Goal: Task Accomplishment & Management: Use online tool/utility

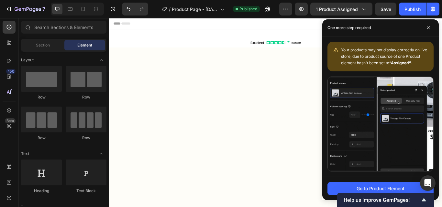
scroll to position [578, 0]
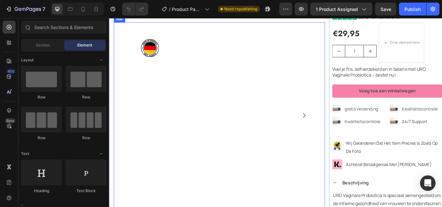
scroll to position [64, 0]
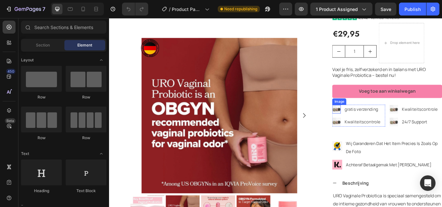
click at [372, 124] on img at bounding box center [374, 125] width 10 height 10
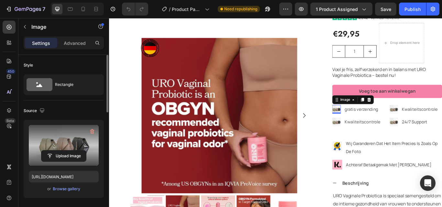
click at [59, 150] on label at bounding box center [64, 145] width 70 height 41
click at [59, 151] on input "file" at bounding box center [63, 156] width 45 height 11
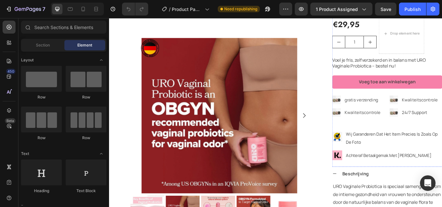
scroll to position [97, 0]
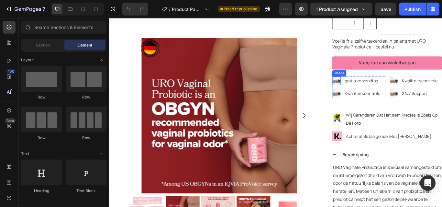
click at [374, 92] on img at bounding box center [374, 92] width 10 height 10
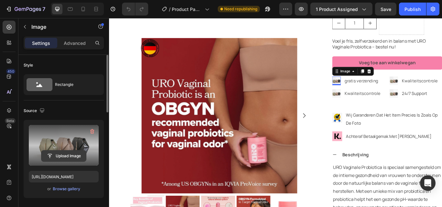
click at [60, 159] on input "file" at bounding box center [63, 156] width 45 height 11
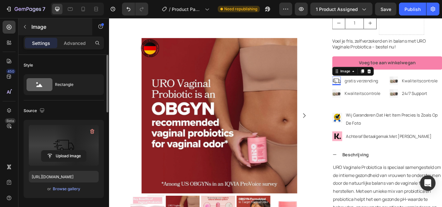
type input "[URL][DOMAIN_NAME]"
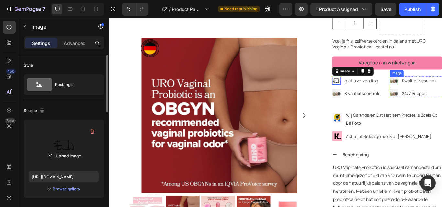
click at [436, 88] on img at bounding box center [441, 92] width 10 height 10
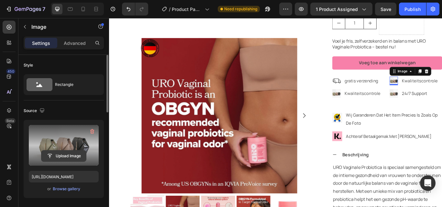
click at [63, 158] on input "file" at bounding box center [63, 156] width 45 height 11
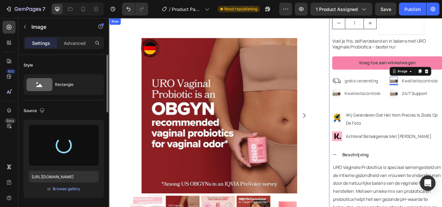
type input "[URL][DOMAIN_NAME]"
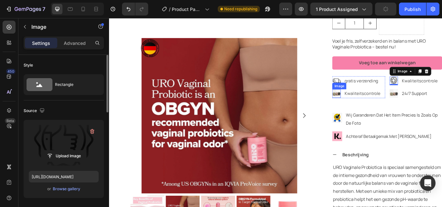
click at [369, 107] on img at bounding box center [374, 107] width 10 height 10
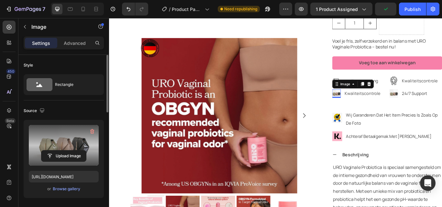
click at [71, 150] on label at bounding box center [64, 145] width 70 height 41
click at [71, 151] on input "file" at bounding box center [63, 156] width 45 height 11
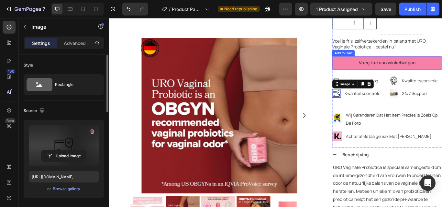
type input "[URL][DOMAIN_NAME]"
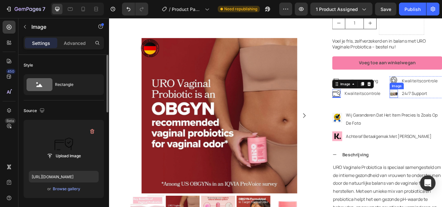
click at [436, 105] on img at bounding box center [441, 107] width 10 height 10
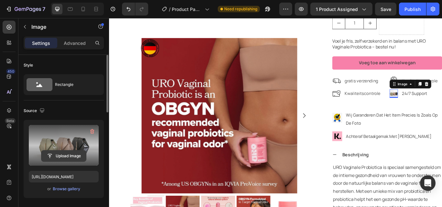
click at [60, 159] on input "file" at bounding box center [63, 156] width 45 height 11
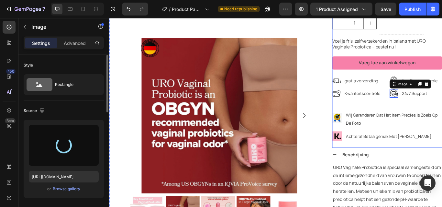
type input "[URL][DOMAIN_NAME]"
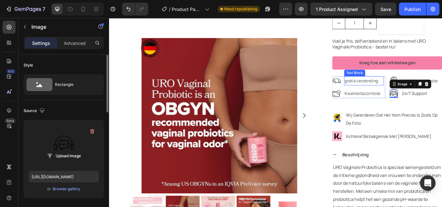
click at [399, 90] on span "gratis verzending" at bounding box center [402, 91] width 39 height 7
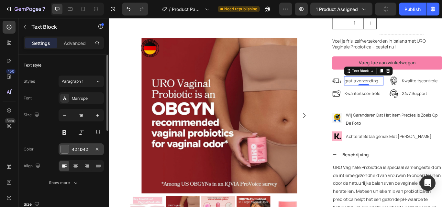
click at [68, 152] on div at bounding box center [64, 149] width 8 height 8
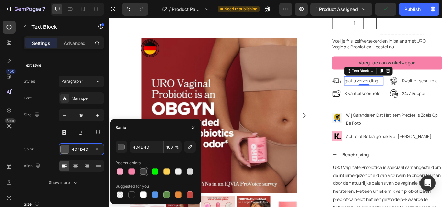
click at [143, 169] on div at bounding box center [143, 172] width 6 height 6
type input "3F3F3F"
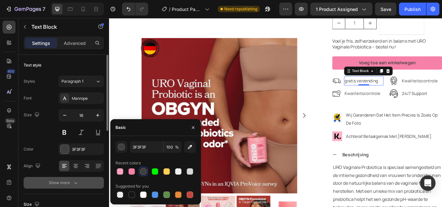
click at [66, 179] on button "Show more" at bounding box center [64, 183] width 80 height 12
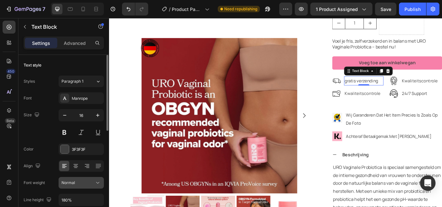
scroll to position [32, 0]
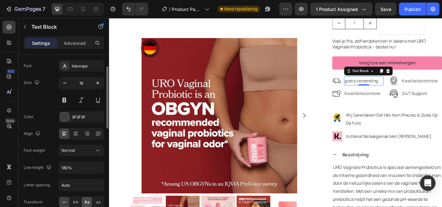
click at [88, 203] on span "Aa" at bounding box center [86, 203] width 5 height 6
click at [69, 149] on span "Normal" at bounding box center [68, 150] width 14 height 5
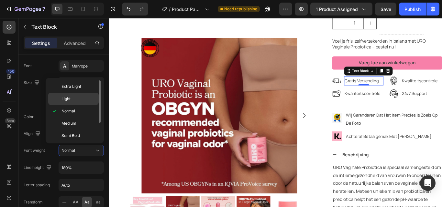
click at [75, 101] on p "Light" at bounding box center [78, 99] width 34 height 6
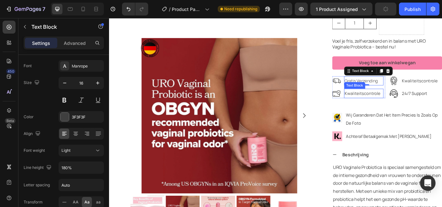
click at [392, 108] on span "Kwaliteitscontrole" at bounding box center [404, 106] width 42 height 7
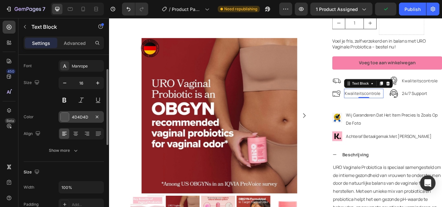
click at [61, 118] on div at bounding box center [64, 117] width 8 height 8
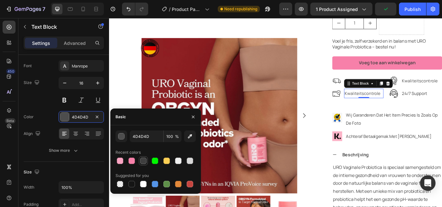
click at [142, 161] on div at bounding box center [143, 161] width 6 height 6
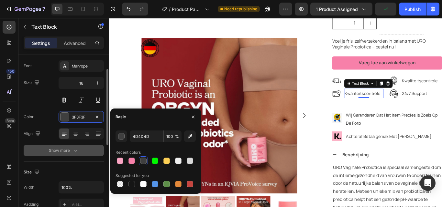
type input "3F3F3F"
click at [57, 152] on div "Show more" at bounding box center [64, 151] width 30 height 6
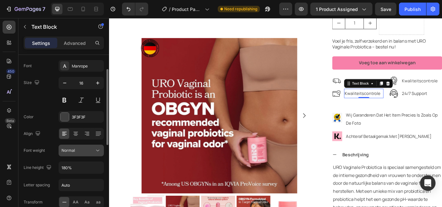
click at [78, 147] on button "Normal" at bounding box center [81, 151] width 45 height 12
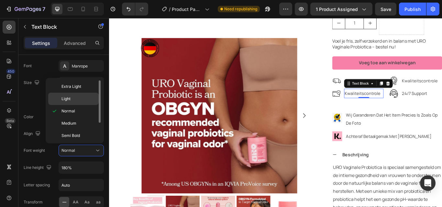
click at [76, 102] on p "Light" at bounding box center [78, 99] width 34 height 6
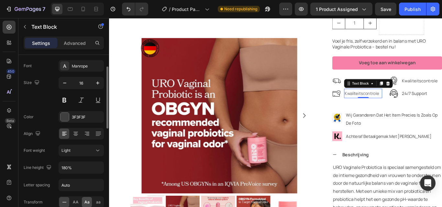
click at [89, 201] on span "Aa" at bounding box center [86, 203] width 5 height 6
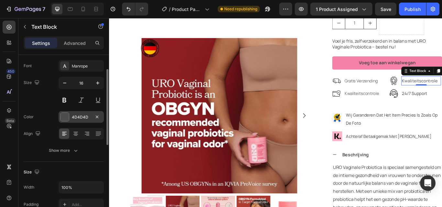
click at [73, 112] on div "4D4D4D" at bounding box center [81, 117] width 45 height 12
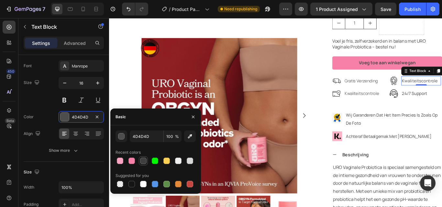
click at [144, 158] on div at bounding box center [143, 161] width 6 height 6
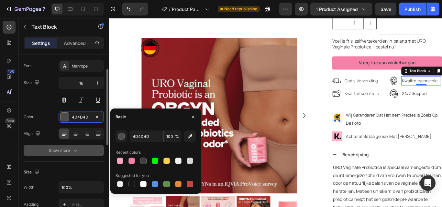
type input "3F3F3F"
click at [64, 149] on div "Show more" at bounding box center [64, 151] width 30 height 6
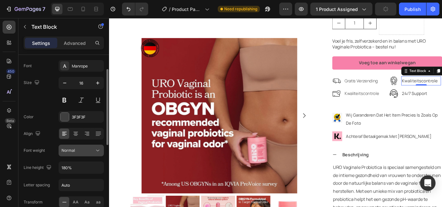
click at [75, 152] on span "Normal" at bounding box center [68, 150] width 14 height 5
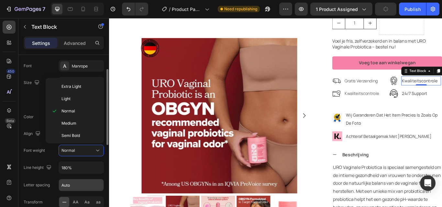
click at [77, 101] on p "Light" at bounding box center [78, 99] width 34 height 6
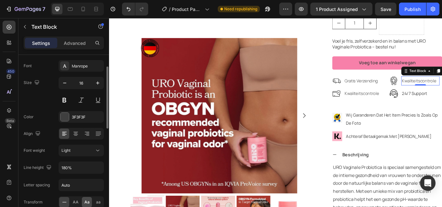
drag, startPoint x: 87, startPoint y: 203, endPoint x: 39, endPoint y: 162, distance: 63.4
click at [87, 203] on span "Aa" at bounding box center [86, 203] width 5 height 6
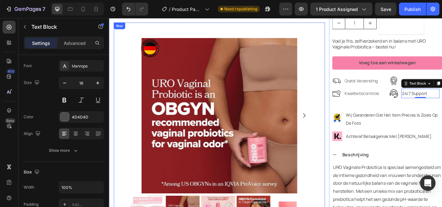
click at [347, 112] on div "Product Images Product Images Image Row" at bounding box center [237, 173] width 246 height 301
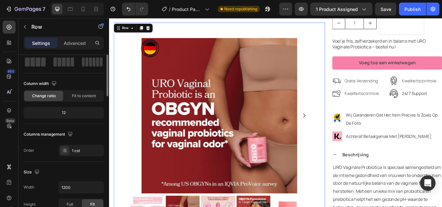
scroll to position [0, 0]
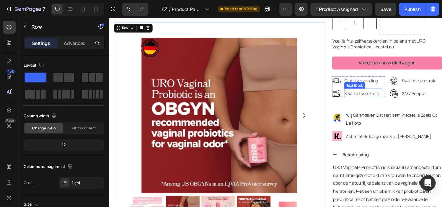
click at [401, 103] on span "kwaliteitscontrole" at bounding box center [403, 106] width 40 height 7
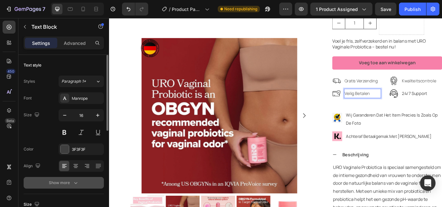
click at [67, 181] on div "Show more" at bounding box center [64, 183] width 30 height 6
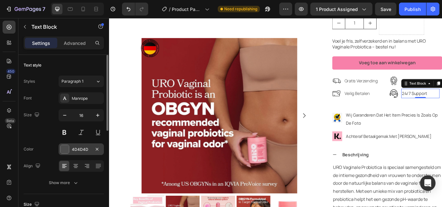
click at [71, 147] on div "4D4D4D" at bounding box center [81, 150] width 45 height 12
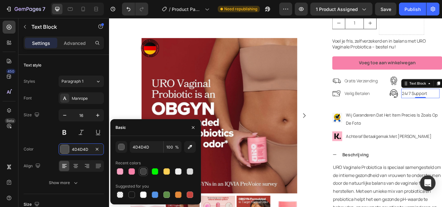
click at [144, 170] on div at bounding box center [143, 172] width 6 height 6
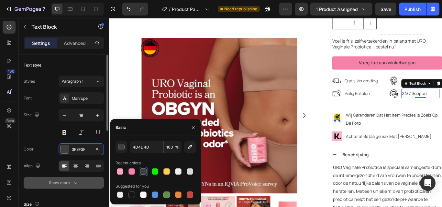
type input "3F3F3F"
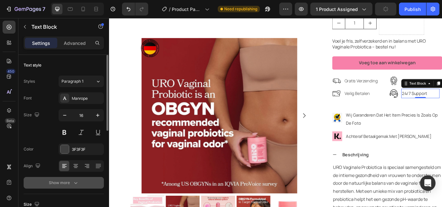
click at [71, 181] on div "Show more" at bounding box center [64, 183] width 30 height 6
click at [71, 180] on button "Normal" at bounding box center [81, 183] width 45 height 12
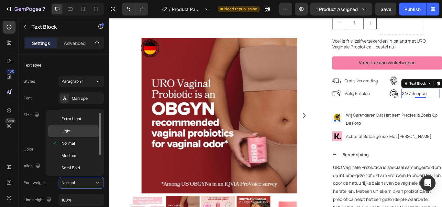
click at [64, 130] on span "Light" at bounding box center [65, 131] width 9 height 6
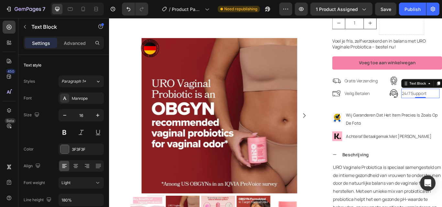
scroll to position [65, 0]
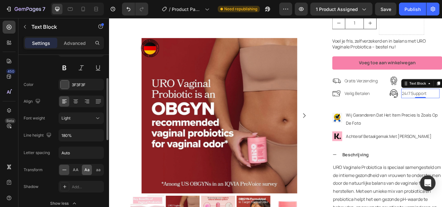
click at [86, 172] on span "Aa" at bounding box center [86, 170] width 5 height 6
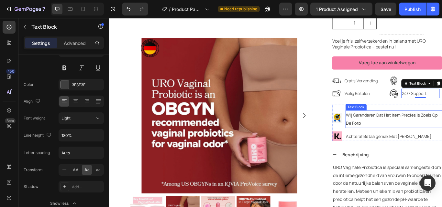
click at [404, 135] on p "wij garanderen dat het item precies is zoals op de foto" at bounding box center [441, 136] width 112 height 19
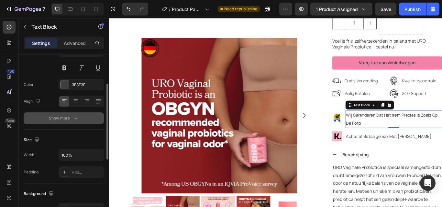
click at [65, 114] on button "Show more" at bounding box center [64, 119] width 80 height 12
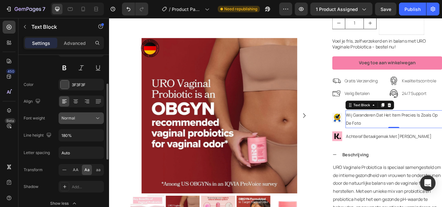
click at [80, 116] on div "Normal" at bounding box center [77, 118] width 33 height 6
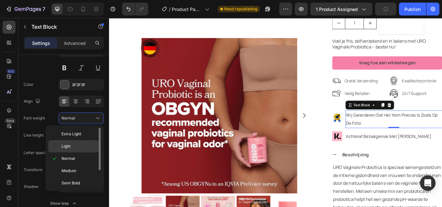
click at [70, 146] on span "Light" at bounding box center [65, 147] width 9 height 6
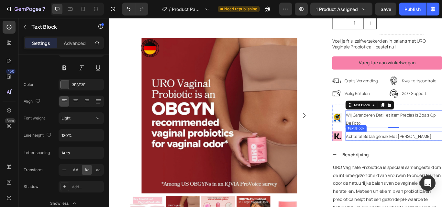
click at [398, 154] on span "achteraf betaalgemak met [PERSON_NAME]" at bounding box center [435, 156] width 100 height 7
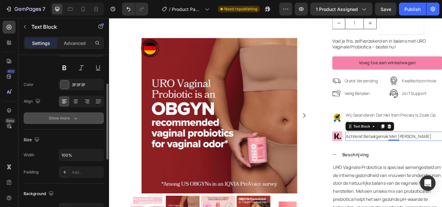
click at [69, 116] on div "Show more" at bounding box center [64, 118] width 30 height 6
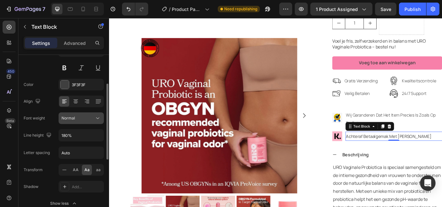
click at [81, 120] on div "Normal" at bounding box center [77, 118] width 33 height 6
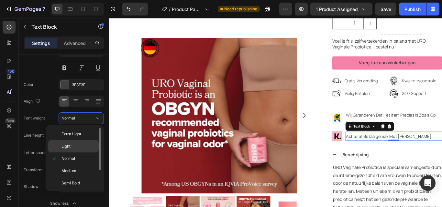
drag, startPoint x: 75, startPoint y: 144, endPoint x: 135, endPoint y: 139, distance: 60.7
click at [75, 144] on p "Light" at bounding box center [78, 147] width 34 height 6
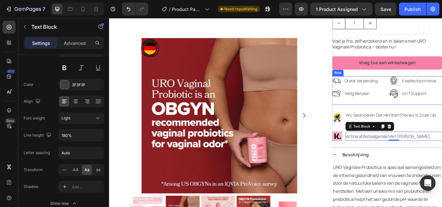
click at [430, 112] on div "Image gratis verzending Text Block Image veilig betalen Text Block Advanced Lis…" at bounding box center [433, 103] width 128 height 34
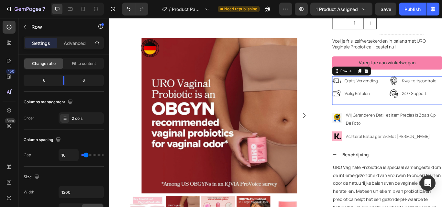
scroll to position [0, 0]
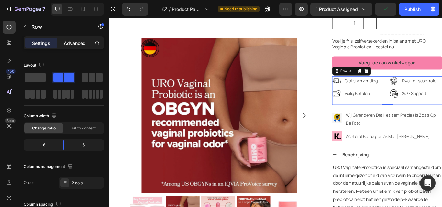
click at [71, 46] on p "Advanced" at bounding box center [75, 43] width 22 height 7
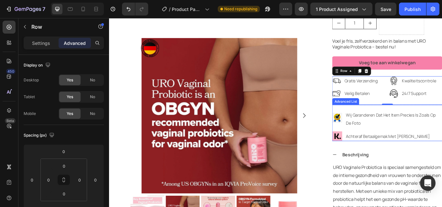
click at [392, 124] on div "Image wij garanderen dat het item precies is zoals op de foto Text Block Image …" at bounding box center [433, 141] width 128 height 42
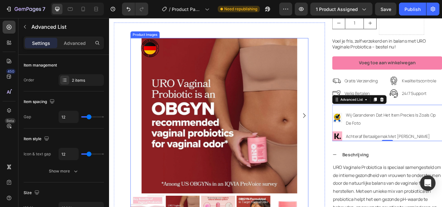
click at [336, 113] on div at bounding box center [237, 131] width 207 height 181
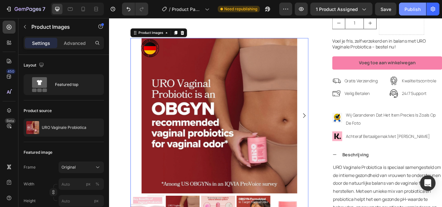
click at [414, 6] on div "Publish" at bounding box center [412, 9] width 16 height 7
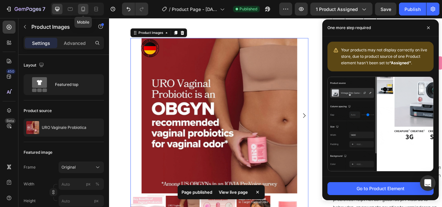
click at [81, 13] on div at bounding box center [83, 9] width 10 height 10
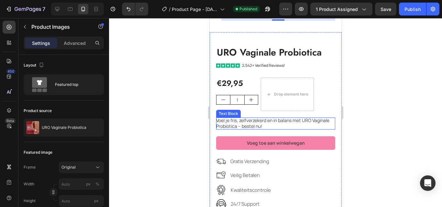
scroll to position [165, 0]
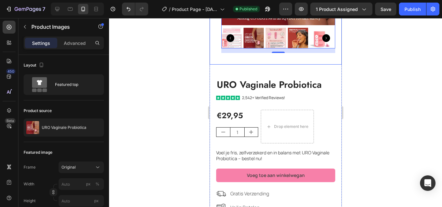
click at [174, 73] on div at bounding box center [275, 112] width 333 height 189
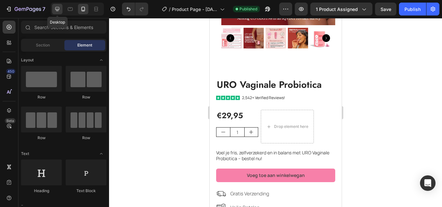
click at [56, 7] on icon at bounding box center [57, 9] width 4 height 4
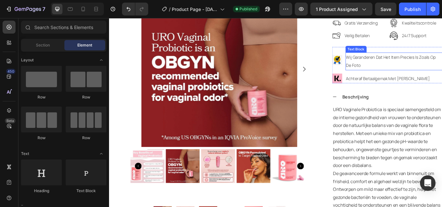
scroll to position [68, 0]
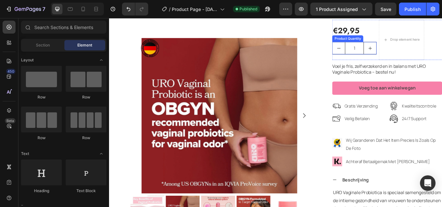
click at [378, 58] on button "decrement" at bounding box center [376, 54] width 15 height 14
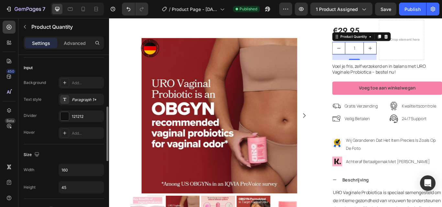
scroll to position [194, 0]
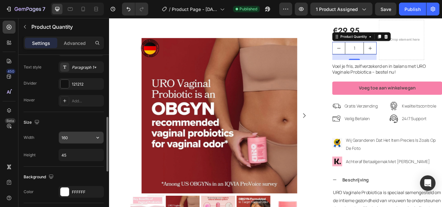
click at [74, 138] on input "160" at bounding box center [81, 138] width 45 height 12
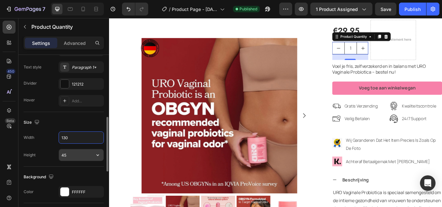
type input "130"
click at [73, 154] on input "45" at bounding box center [81, 155] width 45 height 12
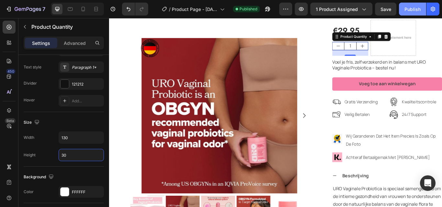
type input "30"
click at [418, 6] on div "Publish" at bounding box center [412, 9] width 16 height 7
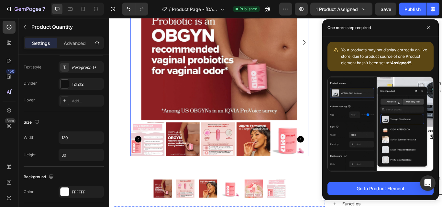
scroll to position [229, 0]
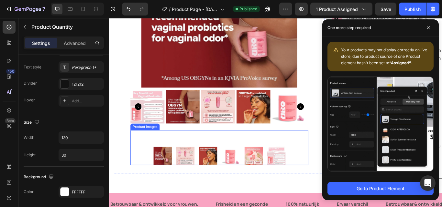
click at [237, 157] on div at bounding box center [237, 158] width 207 height 19
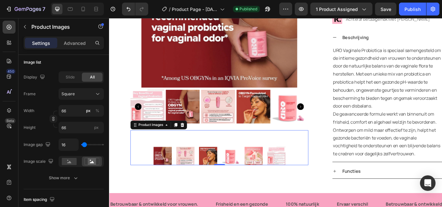
scroll to position [0, 0]
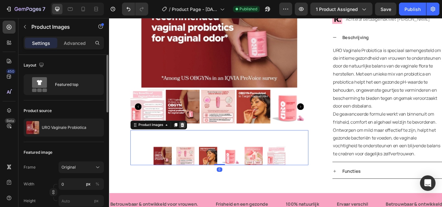
click at [195, 143] on icon at bounding box center [194, 143] width 5 height 5
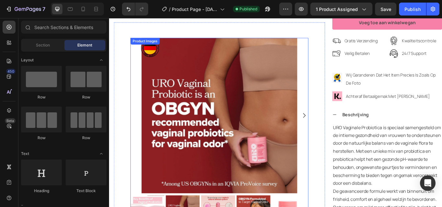
scroll to position [132, 0]
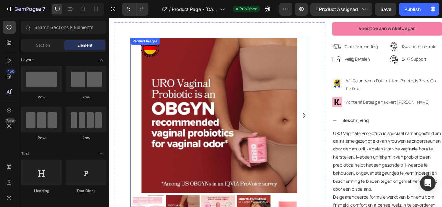
click at [140, 103] on div at bounding box center [237, 131] width 207 height 181
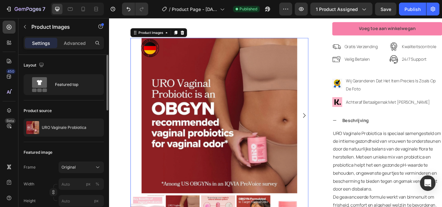
scroll to position [97, 0]
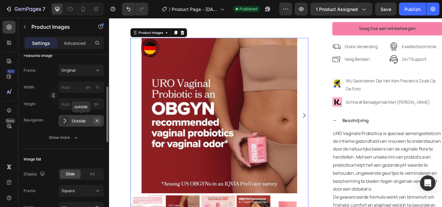
click at [97, 118] on icon "button" at bounding box center [96, 120] width 5 height 5
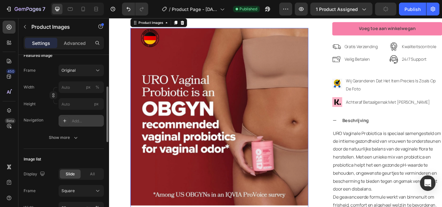
scroll to position [197, 0]
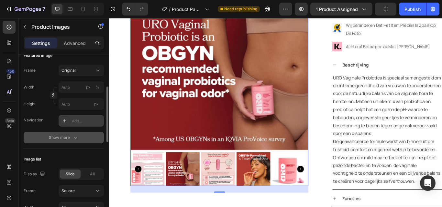
click at [62, 136] on div "Show more" at bounding box center [64, 138] width 30 height 6
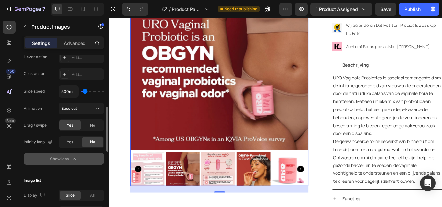
scroll to position [259, 0]
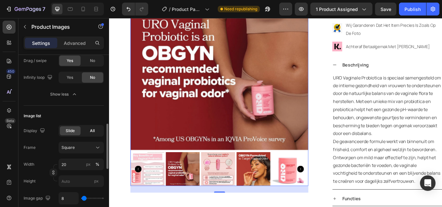
click at [90, 134] on div "All" at bounding box center [92, 130] width 21 height 9
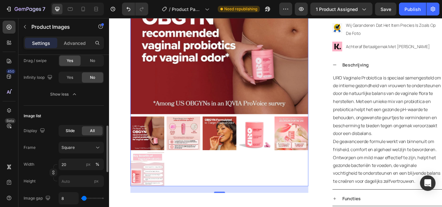
click at [69, 130] on span "Slide" at bounding box center [70, 131] width 9 height 6
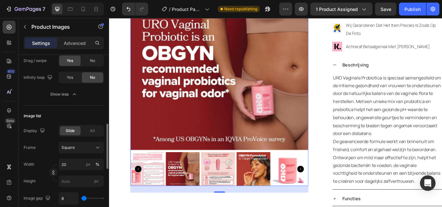
scroll to position [291, 0]
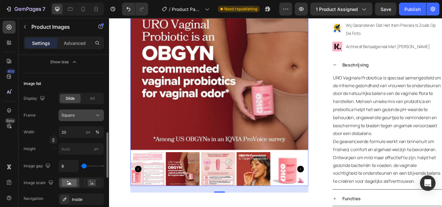
click at [79, 118] on div "Square" at bounding box center [77, 116] width 32 height 6
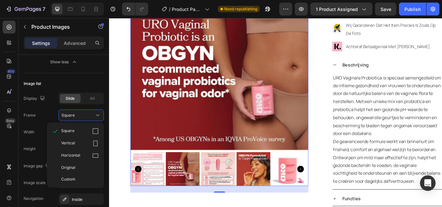
click at [1, 146] on div "450 Beta" at bounding box center [9, 112] width 18 height 189
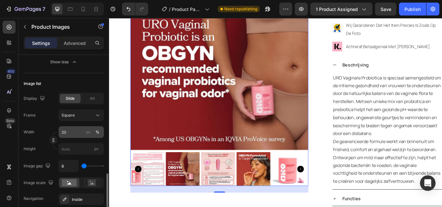
scroll to position [324, 0]
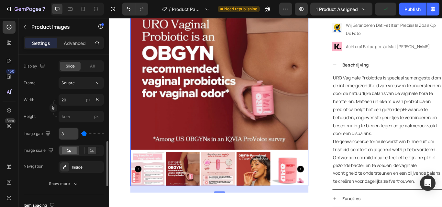
click at [66, 132] on input "8" at bounding box center [68, 134] width 19 height 12
type input "0"
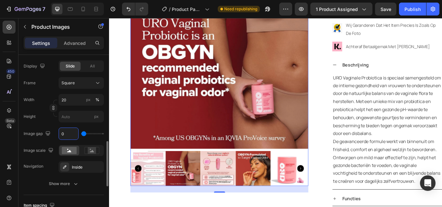
type input "08"
type input "8"
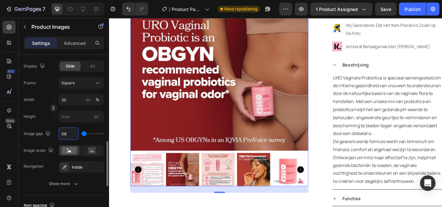
scroll to position [388, 0]
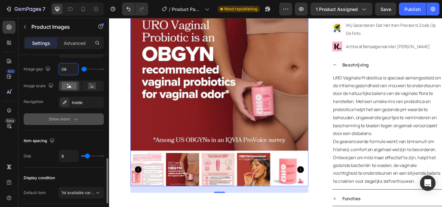
click at [65, 118] on div "Show more" at bounding box center [64, 119] width 30 height 6
type input "8"
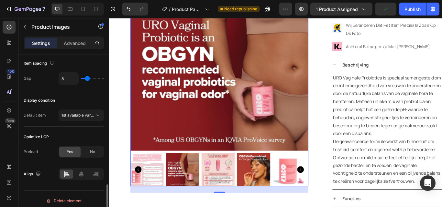
scroll to position [554, 0]
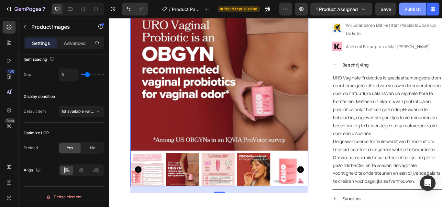
click at [406, 12] on div "Publish" at bounding box center [412, 9] width 16 height 7
click at [181, 111] on img at bounding box center [237, 69] width 207 height 207
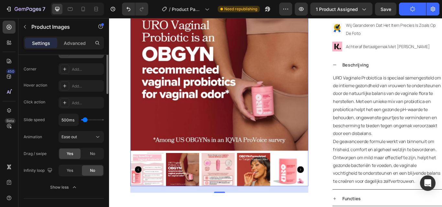
scroll to position [133, 0]
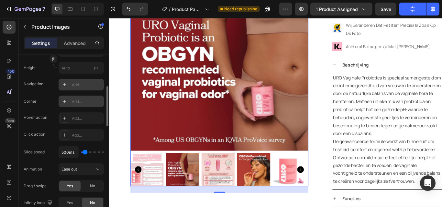
click at [74, 103] on div "Add..." at bounding box center [87, 102] width 30 height 6
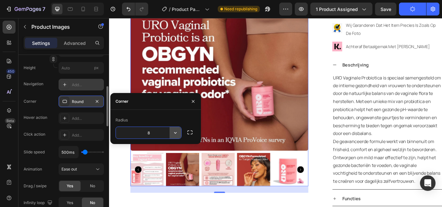
click at [178, 132] on icon "button" at bounding box center [175, 133] width 6 height 6
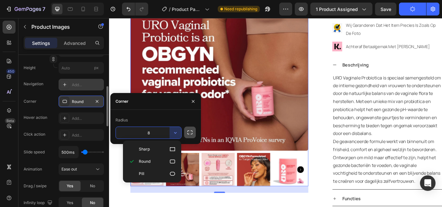
click at [188, 132] on icon "button" at bounding box center [190, 132] width 6 height 6
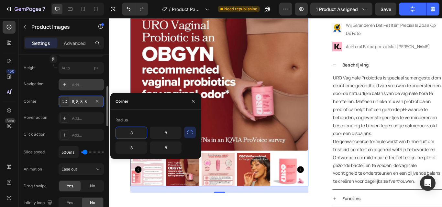
click at [133, 137] on input "8" at bounding box center [131, 133] width 31 height 12
click at [134, 134] on input "20" at bounding box center [131, 133] width 31 height 12
type input "20"
click at [172, 131] on input "8" at bounding box center [165, 133] width 31 height 12
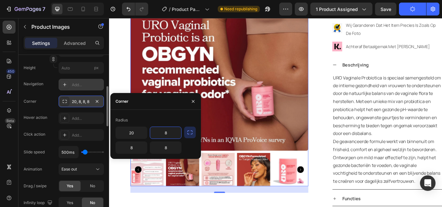
paste input "20"
type input "20"
click at [168, 149] on input "8" at bounding box center [165, 148] width 31 height 12
paste input "20"
type input "20"
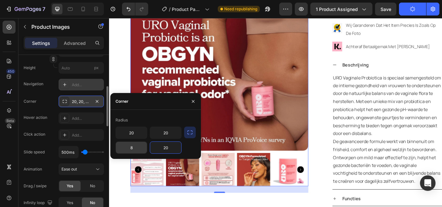
click at [130, 148] on input "8" at bounding box center [131, 148] width 31 height 12
paste input "20"
type input "20"
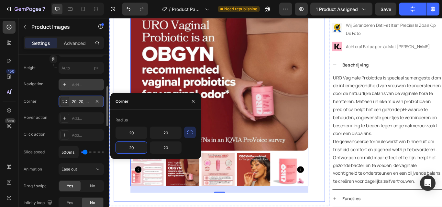
click at [349, 83] on div "Product Images 24 Image Row" at bounding box center [237, 90] width 246 height 285
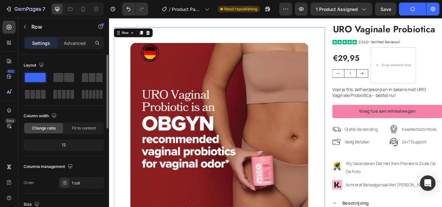
scroll to position [35, 0]
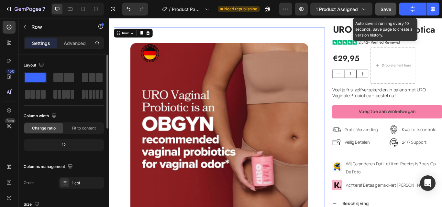
click at [385, 11] on span "Save" at bounding box center [385, 8] width 11 height 5
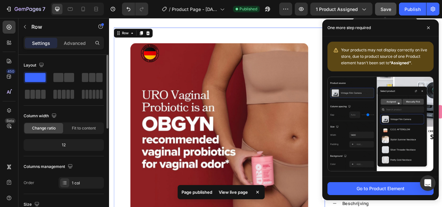
click at [386, 11] on span "Save" at bounding box center [385, 8] width 11 height 5
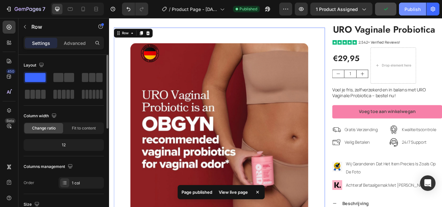
click at [411, 7] on div "Publish" at bounding box center [412, 9] width 16 height 7
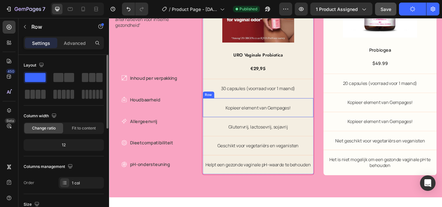
scroll to position [1071, 0]
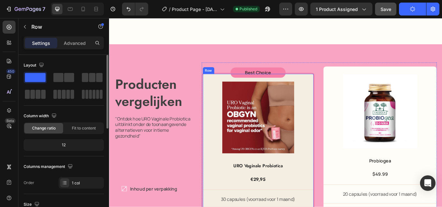
click at [345, 91] on div "Product Images URO Vaginale Probiotica Product Title €29,95 Product Price Produ…" at bounding box center [283, 206] width 132 height 249
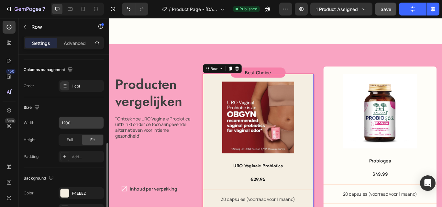
scroll to position [162, 0]
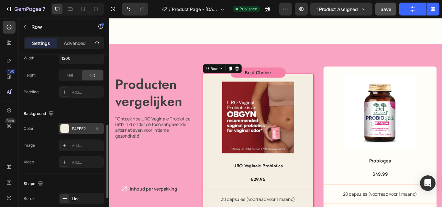
click at [75, 129] on div "F4EEE2" at bounding box center [81, 129] width 19 height 6
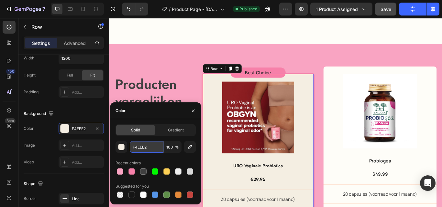
click at [144, 144] on input "F4EEE2" at bounding box center [147, 147] width 34 height 12
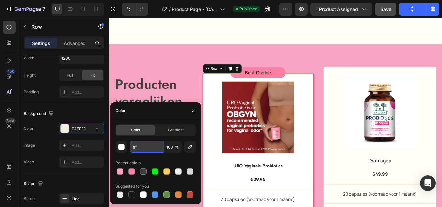
type input "ffff"
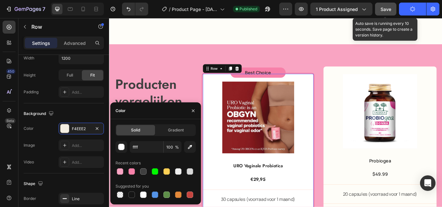
click at [391, 10] on button "Save" at bounding box center [385, 9] width 21 height 13
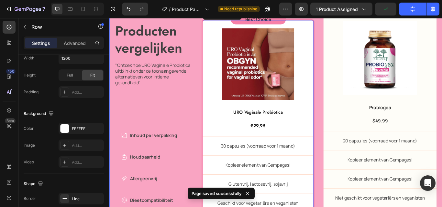
scroll to position [1103, 0]
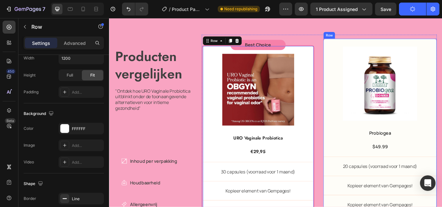
click at [359, 157] on div "Image Probiogea Text Block $49.99 Text Block 20 capsules (voorraad voor 1 maand…" at bounding box center [425, 170] width 132 height 257
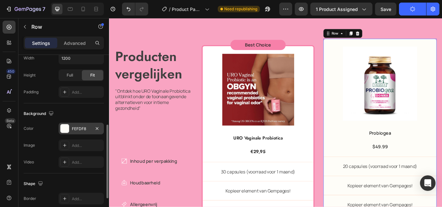
click at [64, 127] on div at bounding box center [64, 129] width 8 height 8
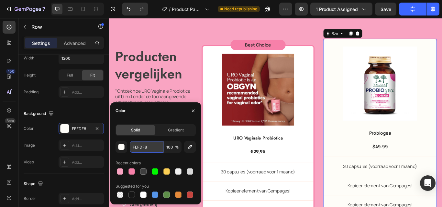
click at [144, 143] on input "FEFDF8" at bounding box center [147, 147] width 34 height 12
type input "ffff"
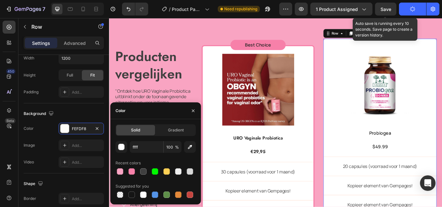
click at [388, 10] on span "Save" at bounding box center [385, 8] width 11 height 5
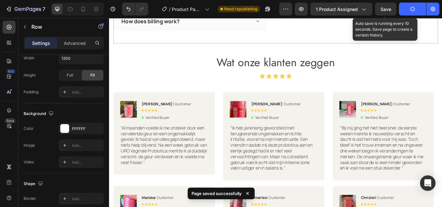
scroll to position [1718, 0]
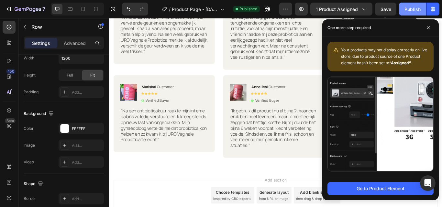
click at [411, 12] on div "Publish" at bounding box center [412, 9] width 16 height 7
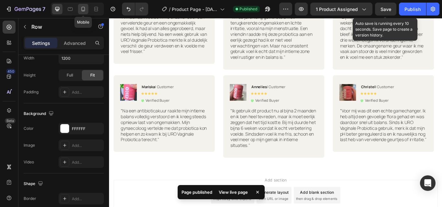
click at [81, 6] on icon at bounding box center [83, 9] width 6 height 6
type input "100%"
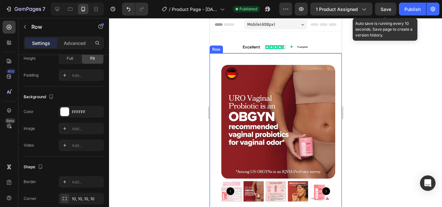
click at [331, 53] on div "Product Images Image Row Row" at bounding box center [275, 135] width 132 height 165
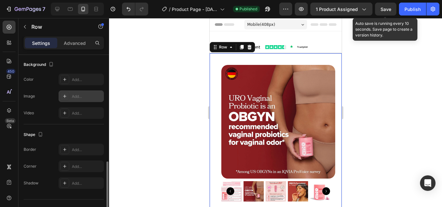
scroll to position [207, 0]
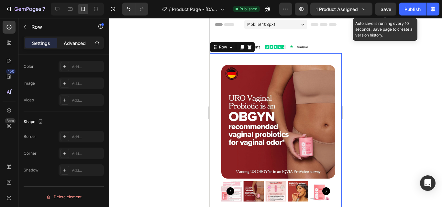
click at [80, 44] on p "Advanced" at bounding box center [75, 43] width 22 height 7
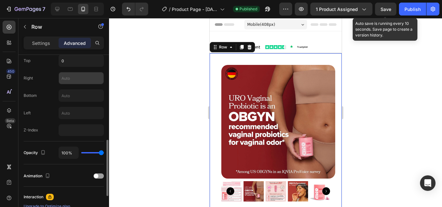
scroll to position [291, 0]
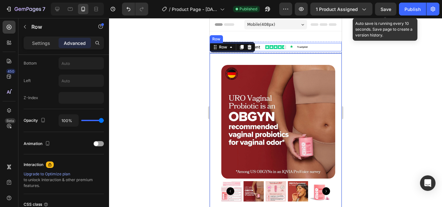
click at [333, 50] on div "Icon Trustpilot Text Block Row" at bounding box center [319, 47] width 44 height 8
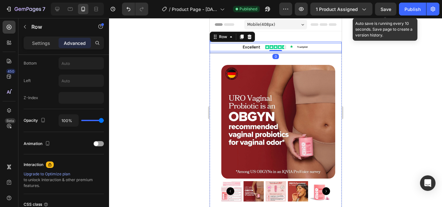
click at [220, 52] on div "Excellent Text Block Icon Icon Icon Icon Icon Icon List Icon Trustpilot Text Bl…" at bounding box center [275, 48] width 132 height 12
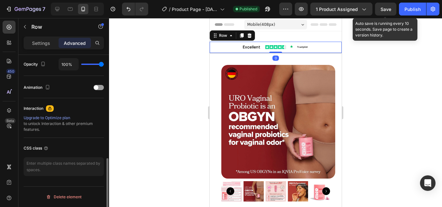
scroll to position [261, 0]
click at [40, 47] on div "Settings" at bounding box center [41, 43] width 32 height 10
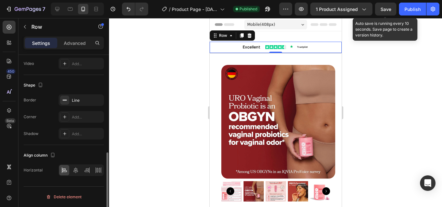
scroll to position [227, 0]
click at [71, 99] on div "Line" at bounding box center [81, 100] width 45 height 12
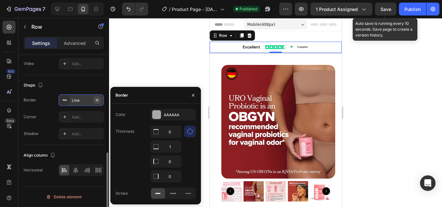
click at [95, 101] on icon "button" at bounding box center [96, 100] width 5 height 5
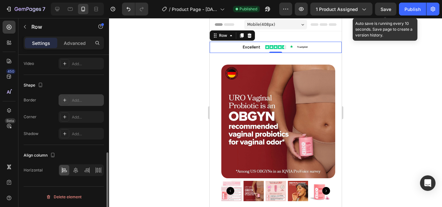
click at [141, 72] on div at bounding box center [275, 112] width 333 height 189
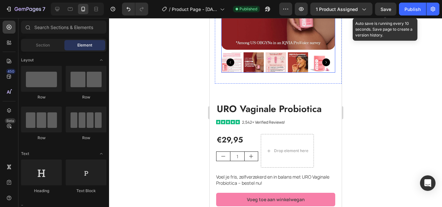
scroll to position [129, 0]
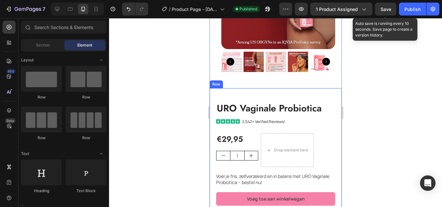
click at [228, 88] on div "URO Vaginale Probiotica Product Title Icon Icon Icon Icon Icon Icon List 2,542+…" at bounding box center [275, 201] width 132 height 227
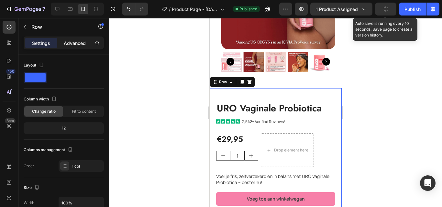
click at [70, 44] on p "Advanced" at bounding box center [75, 43] width 22 height 7
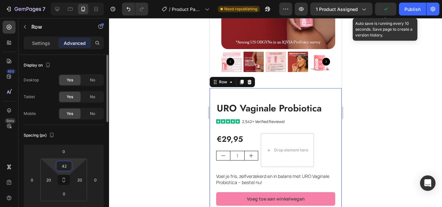
click at [65, 165] on input "42" at bounding box center [64, 166] width 13 height 10
type input "2"
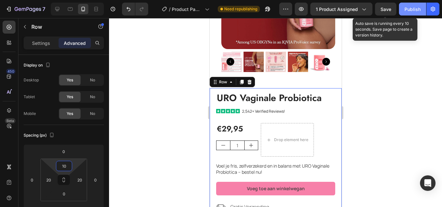
type input "10"
click at [413, 9] on div "Publish" at bounding box center [412, 9] width 16 height 7
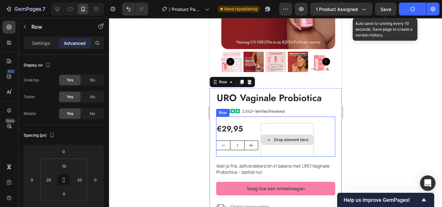
scroll to position [291, 0]
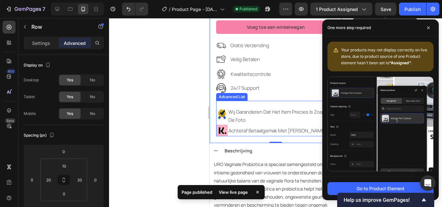
click at [228, 101] on div "Image wij garanderen dat het item precies is zoals op de foto Text Block Image …" at bounding box center [275, 119] width 119 height 36
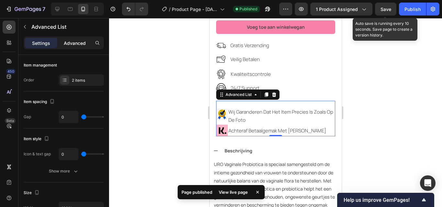
click at [78, 42] on p "Advanced" at bounding box center [75, 43] width 22 height 7
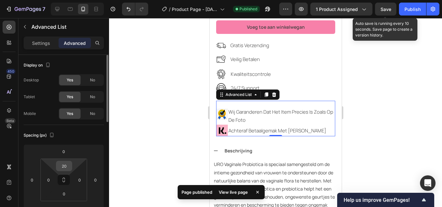
click at [66, 165] on input "20" at bounding box center [64, 166] width 13 height 10
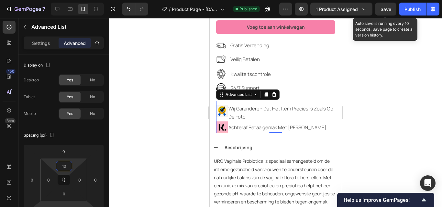
type input "10"
click at [249, 101] on div "Image wij garanderen dat het item precies is zoals op de foto Text Block Image …" at bounding box center [275, 117] width 119 height 32
click at [41, 44] on p "Settings" at bounding box center [41, 43] width 18 height 7
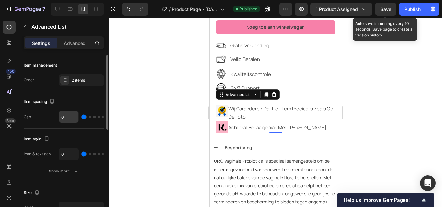
click at [67, 114] on input "0" at bounding box center [68, 117] width 19 height 12
type input "8"
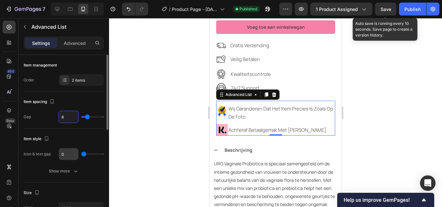
type input "8"
click at [64, 150] on input "0" at bounding box center [68, 154] width 19 height 12
type input "8"
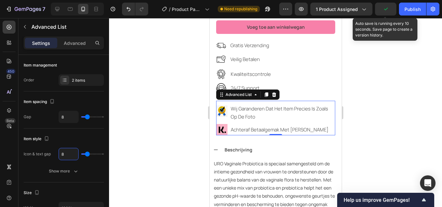
click at [398, 82] on div at bounding box center [275, 112] width 333 height 189
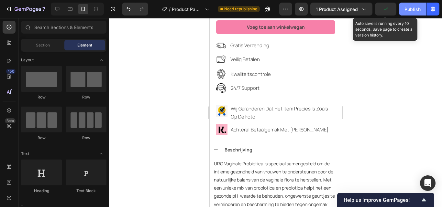
click at [404, 9] on button "Publish" at bounding box center [412, 9] width 27 height 13
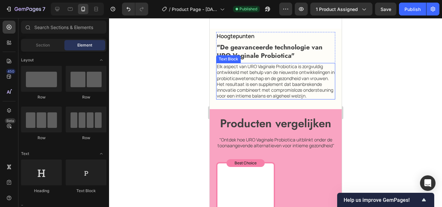
scroll to position [1359, 0]
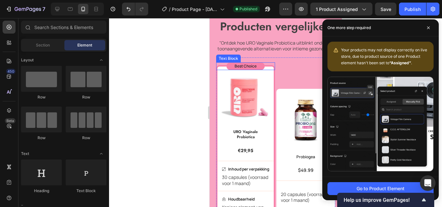
click at [246, 69] on p "Best Choice" at bounding box center [245, 66] width 38 height 5
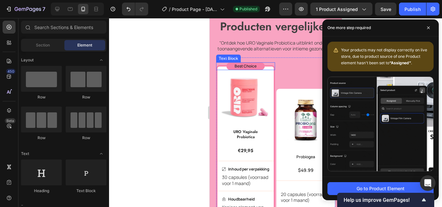
click at [246, 69] on p "Best Choice" at bounding box center [245, 66] width 38 height 5
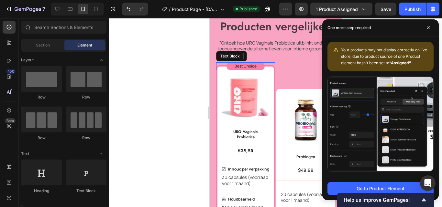
click at [246, 69] on p "Best Choice" at bounding box center [245, 66] width 38 height 5
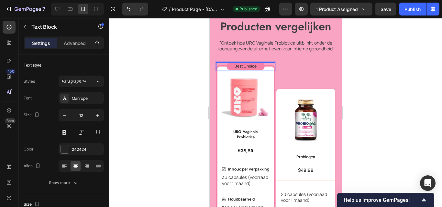
click at [246, 69] on p "Best Choice" at bounding box center [245, 66] width 38 height 5
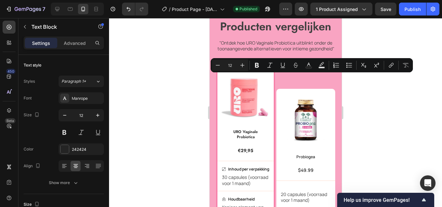
click at [242, 69] on p "Best Choice" at bounding box center [245, 66] width 38 height 5
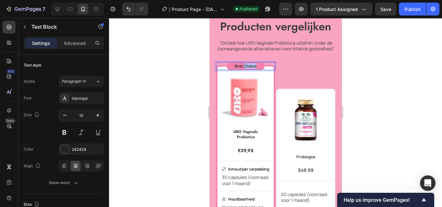
click at [242, 69] on p "Best Choice" at bounding box center [245, 66] width 38 height 5
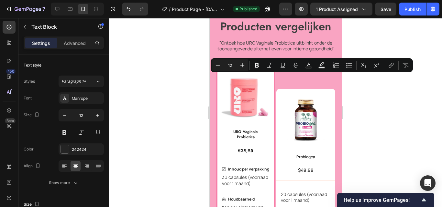
copy p "Best Choice"
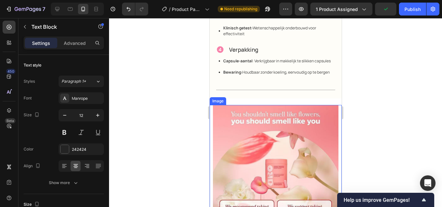
scroll to position [841, 0]
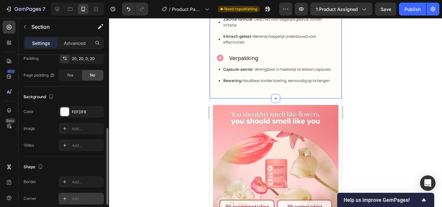
scroll to position [207, 0]
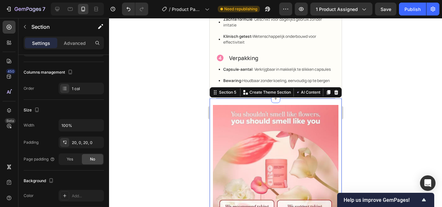
scroll to position [0, 0]
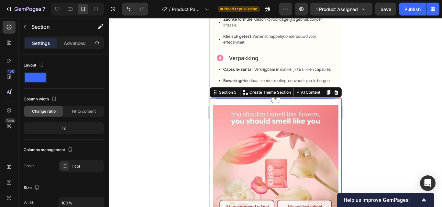
click at [188, 95] on div at bounding box center [275, 112] width 333 height 189
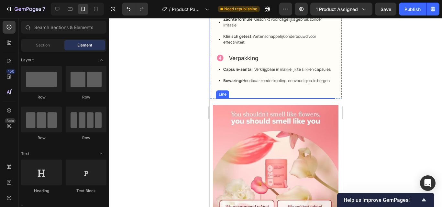
click at [218, 99] on div "Title Line" at bounding box center [275, 98] width 119 height 0
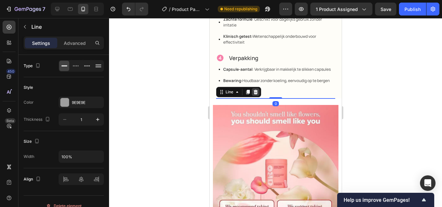
click at [254, 94] on icon at bounding box center [255, 92] width 4 height 5
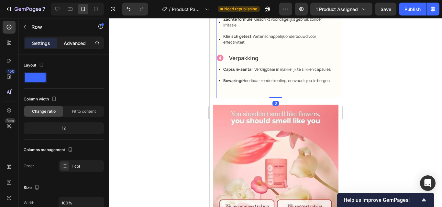
click at [79, 41] on p "Advanced" at bounding box center [75, 43] width 22 height 7
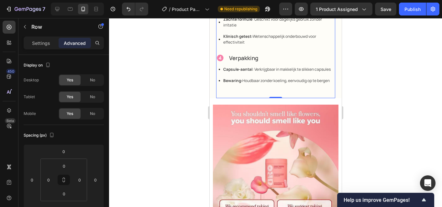
drag, startPoint x: 271, startPoint y: 107, endPoint x: 218, endPoint y: 110, distance: 53.2
click at [354, 67] on div at bounding box center [275, 112] width 333 height 189
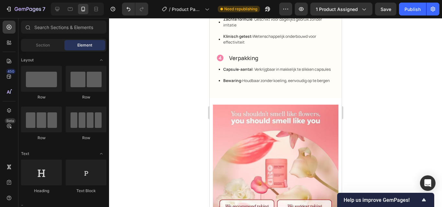
drag, startPoint x: 572, startPoint y: 136, endPoint x: 334, endPoint y: 120, distance: 239.0
click at [334, 120] on div "Image" at bounding box center [275, 168] width 132 height 126
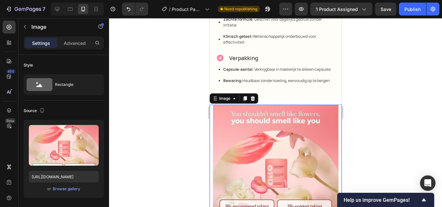
click at [389, 105] on div at bounding box center [275, 112] width 333 height 189
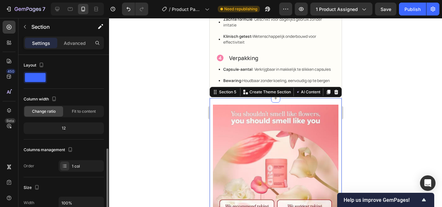
scroll to position [65, 0]
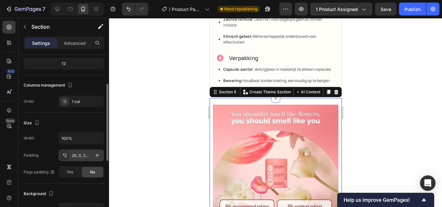
click at [78, 155] on div "20, 0, 20, 0" at bounding box center [81, 156] width 19 height 6
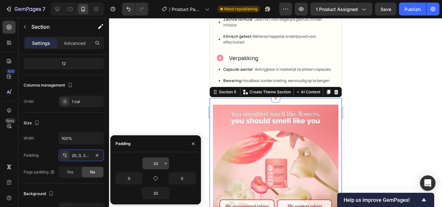
click at [151, 163] on input "20" at bounding box center [155, 164] width 27 height 12
type input "0"
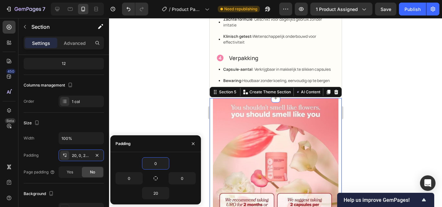
click at [200, 90] on div at bounding box center [275, 112] width 333 height 189
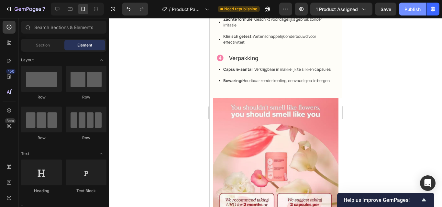
click at [411, 11] on div "Publish" at bounding box center [412, 9] width 16 height 7
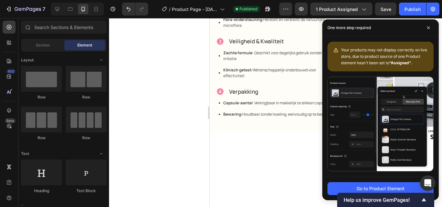
scroll to position [485, 0]
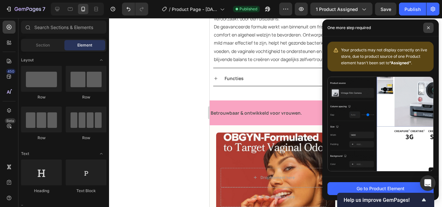
click at [428, 26] on span at bounding box center [428, 28] width 10 height 10
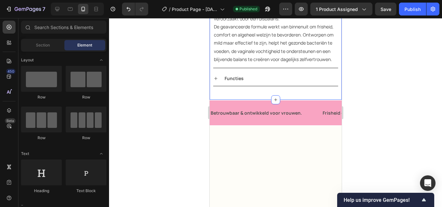
scroll to position [388, 0]
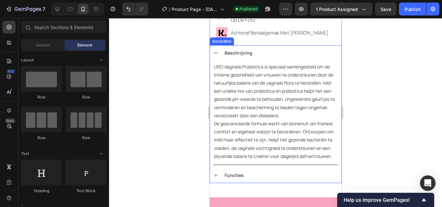
click at [334, 79] on div "Beschrijving URO Vaginale Probiotica is speciaal samengesteld om de intieme gez…" at bounding box center [275, 114] width 132 height 138
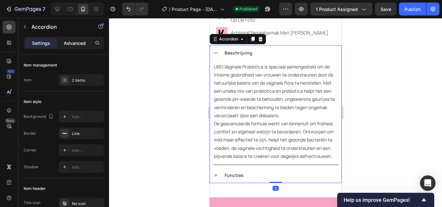
click at [73, 43] on p "Advanced" at bounding box center [75, 43] width 22 height 7
type input "100%"
type input "100"
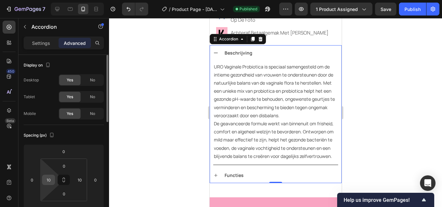
click at [52, 179] on input "10" at bounding box center [49, 180] width 10 height 10
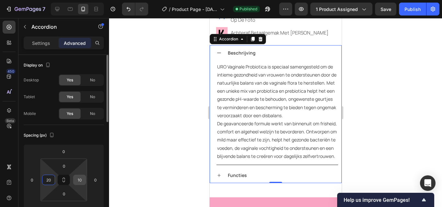
type input "20"
click at [79, 180] on input "10" at bounding box center [80, 180] width 10 height 10
type input "20"
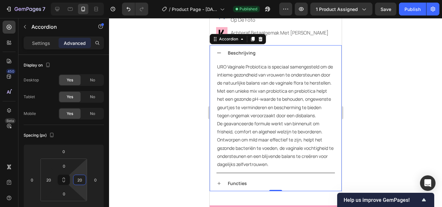
click at [441, 102] on div at bounding box center [275, 112] width 333 height 189
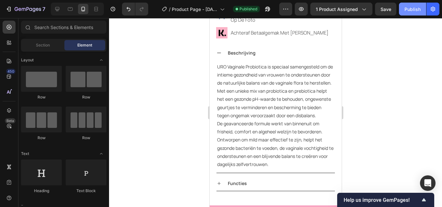
click at [408, 14] on button "Publish" at bounding box center [412, 9] width 27 height 13
